Goal: Task Accomplishment & Management: Manage account settings

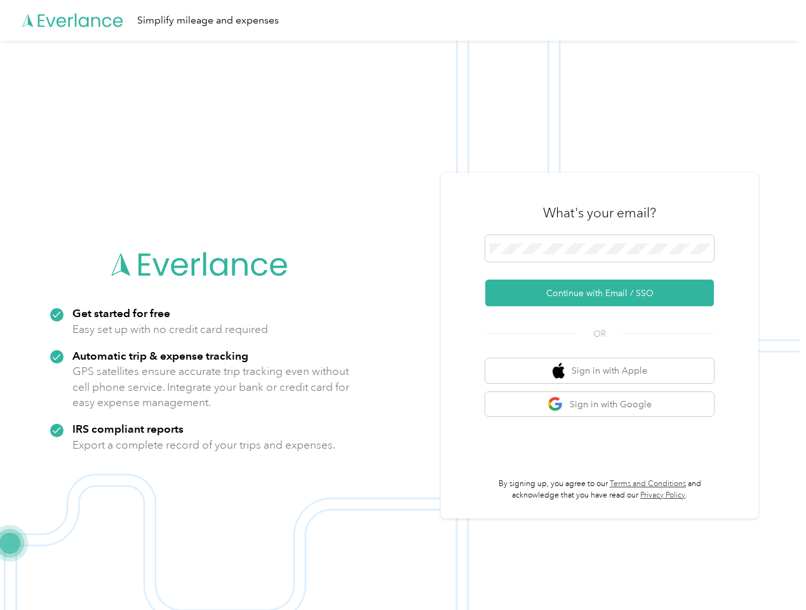
click at [403, 305] on img at bounding box center [400, 346] width 800 height 610
click at [403, 20] on div "Simplify mileage and expenses" at bounding box center [400, 20] width 800 height 41
click at [605, 293] on button "Continue with Email / SSO" at bounding box center [599, 292] width 229 height 27
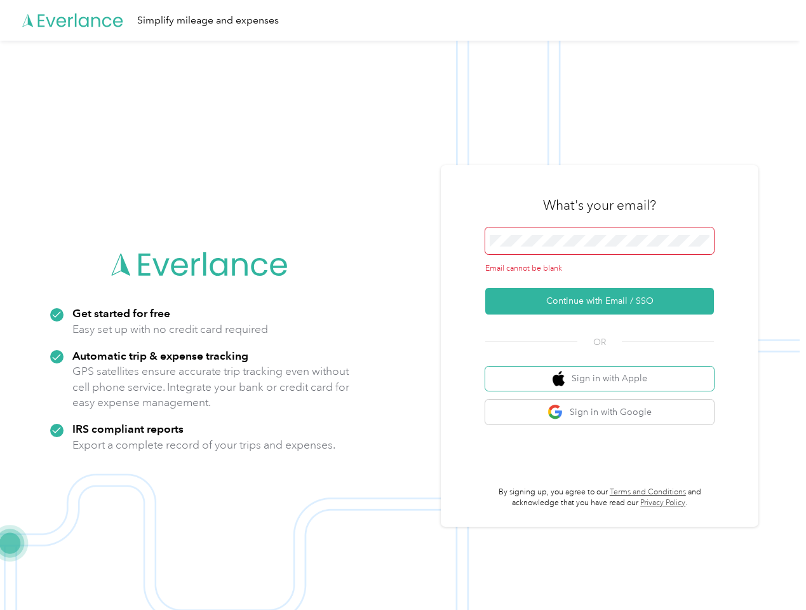
click at [605, 370] on button "Sign in with Apple" at bounding box center [599, 378] width 229 height 25
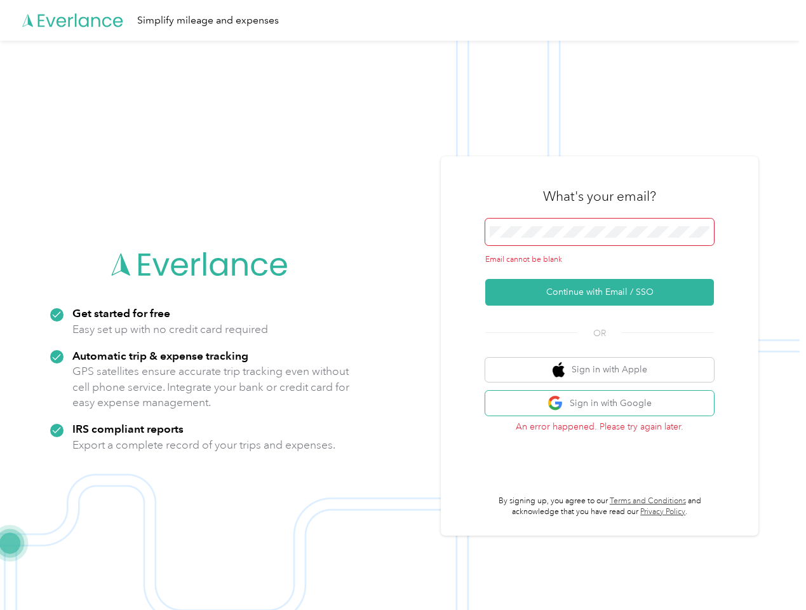
click at [605, 404] on button "Sign in with Google" at bounding box center [599, 403] width 229 height 25
